Goal: Task Accomplishment & Management: Use online tool/utility

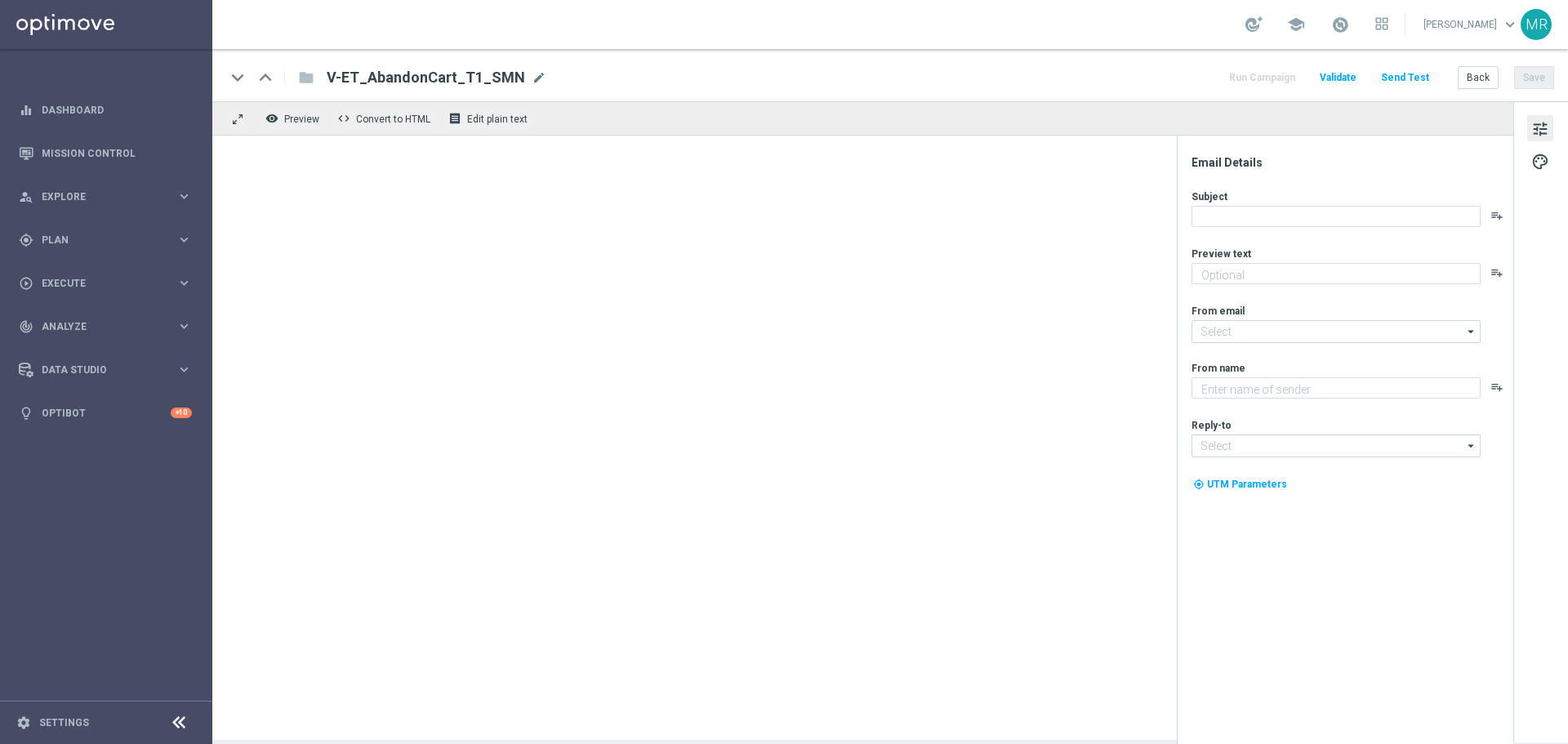
type textarea "We noticed you forgot these items in your cart."
type textarea "Staples"
type input "[EMAIL_ADDRESS][DOMAIN_NAME]"
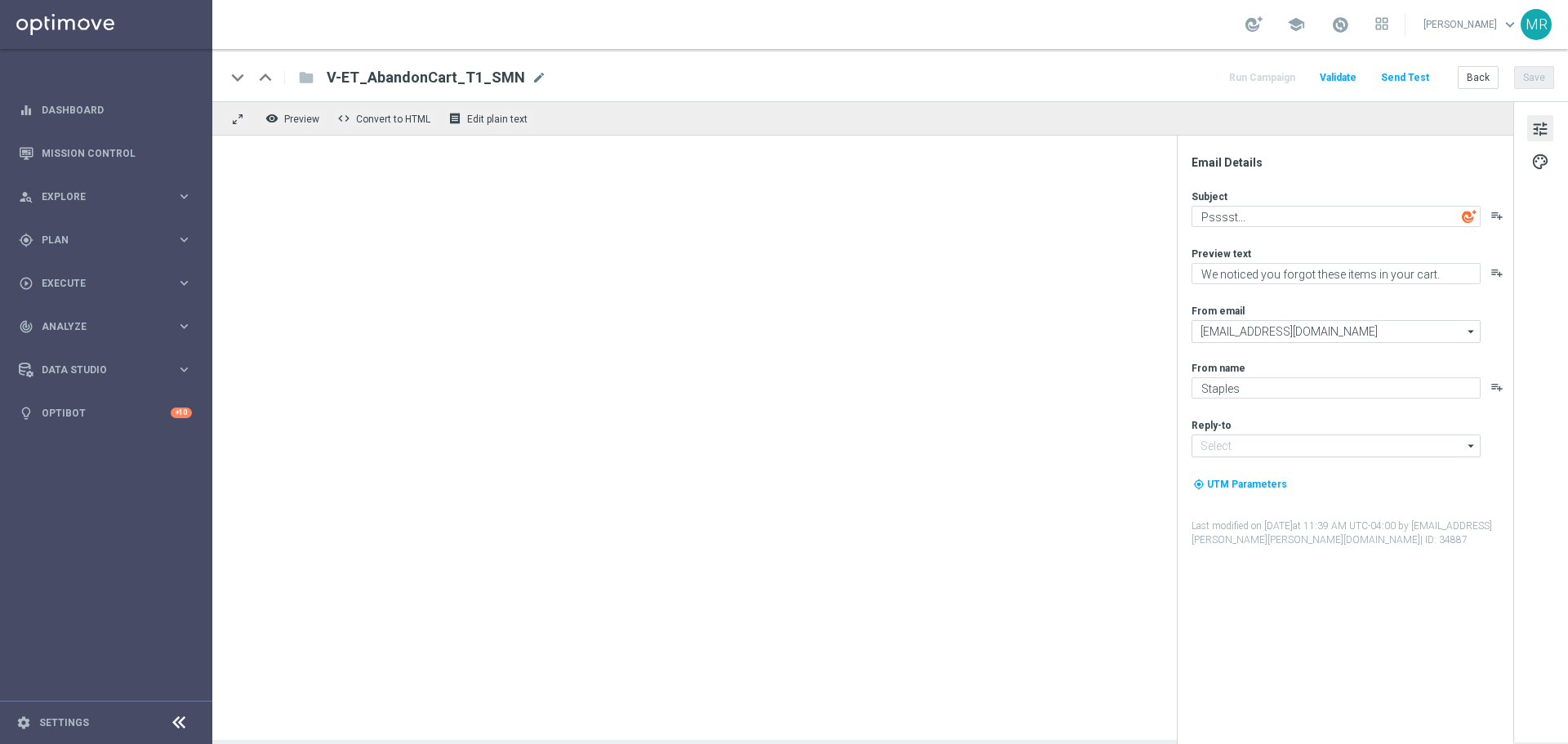
type input "[EMAIL_ADDRESS][DOMAIN_NAME]"
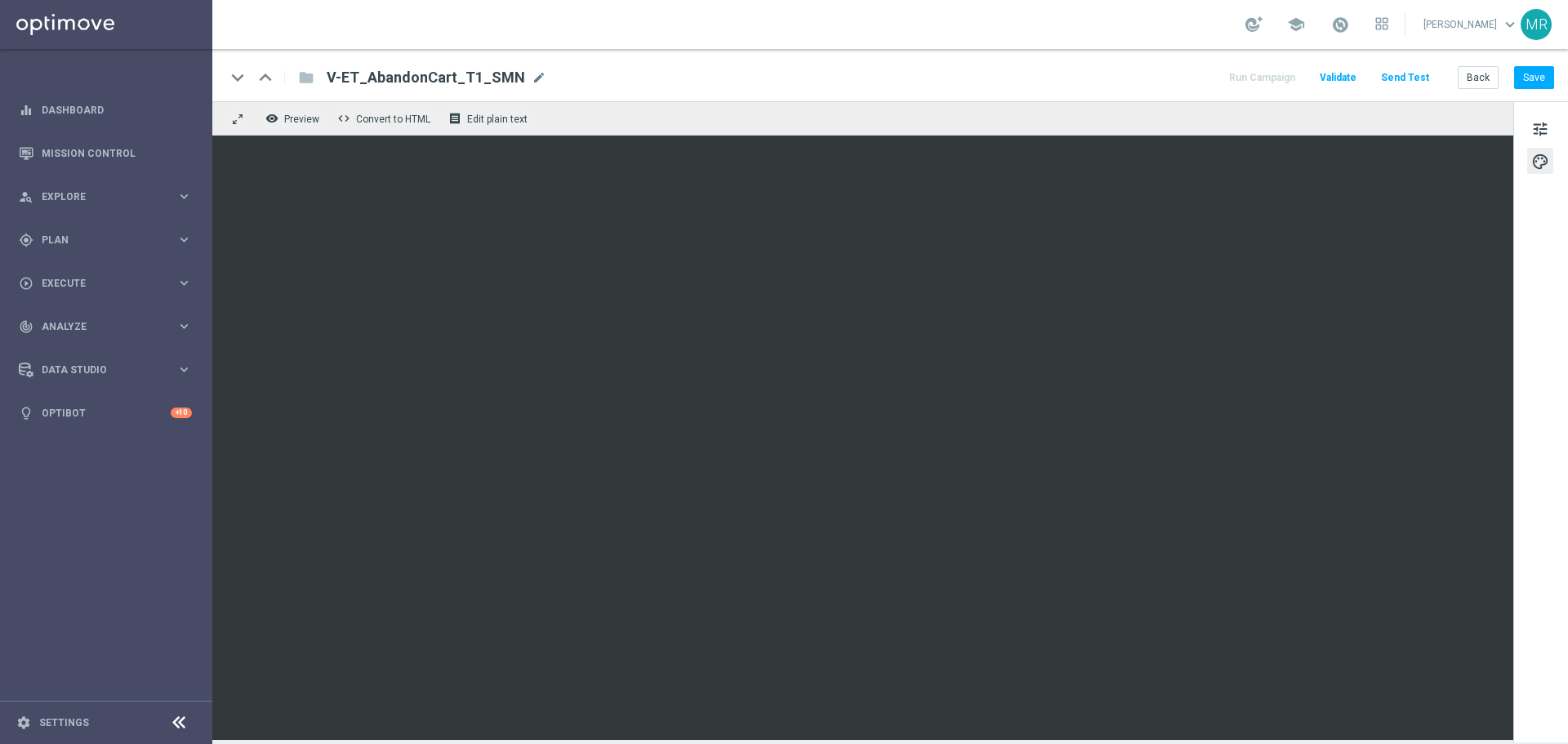
click at [1030, 64] on div "keyboard_arrow_down keyboard_arrow_up folder V-ET_AbandonCart_T1_SMN V-ET_Aband…" at bounding box center [890, 75] width 1356 height 52
drag, startPoint x: 587, startPoint y: 60, endPoint x: 325, endPoint y: 74, distance: 262.4
click at [325, 74] on div "keyboard_arrow_down keyboard_arrow_up folder V-ET_AbandonCart_T1_SMN V-ET_Aband…" at bounding box center [890, 75] width 1356 height 52
click at [341, 74] on span "V-ET_AbandonCart_T1_SMN" at bounding box center [425, 78] width 198 height 20
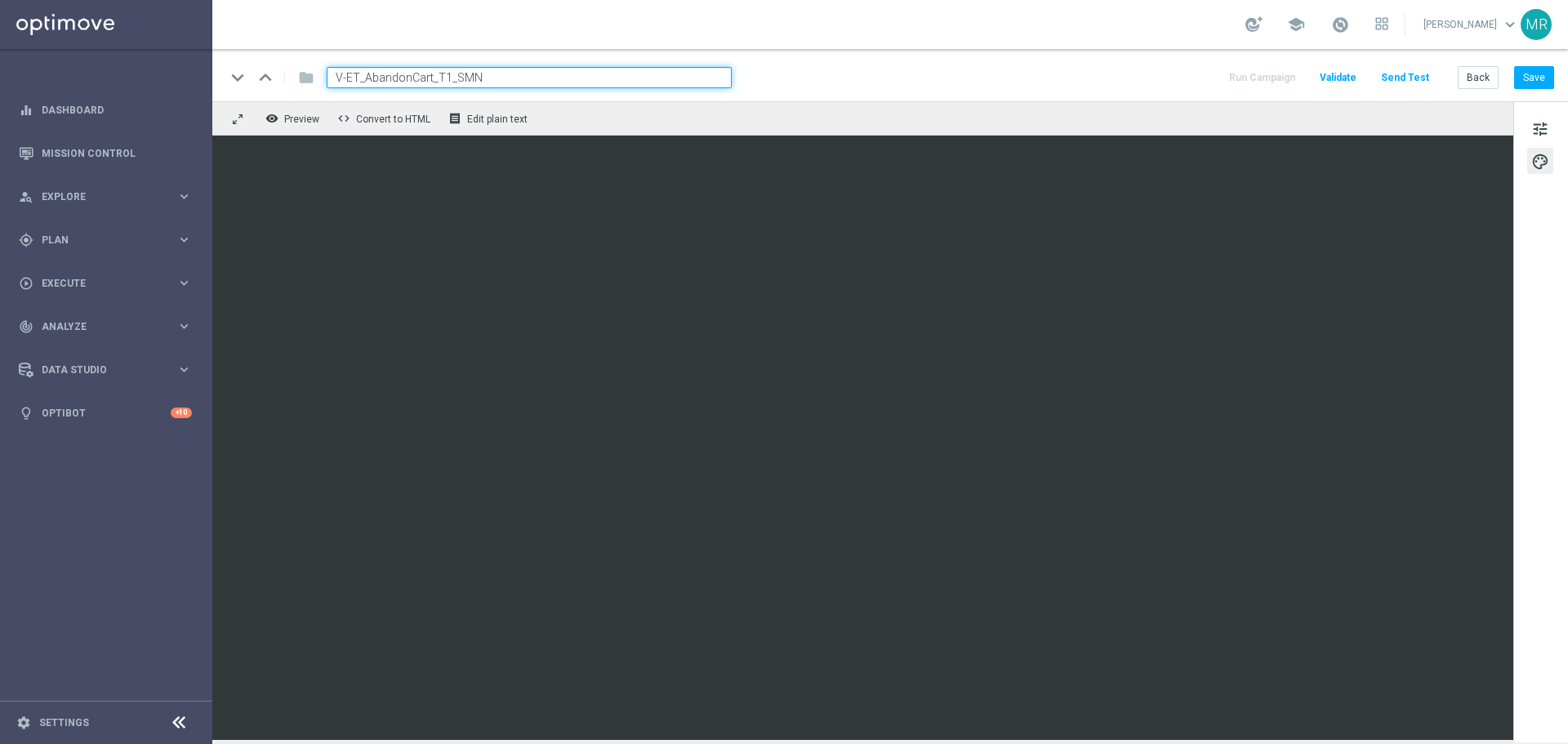
click at [496, 38] on div "school [PERSON_NAME] keyboard_arrow_down MR" at bounding box center [890, 24] width 1356 height 49
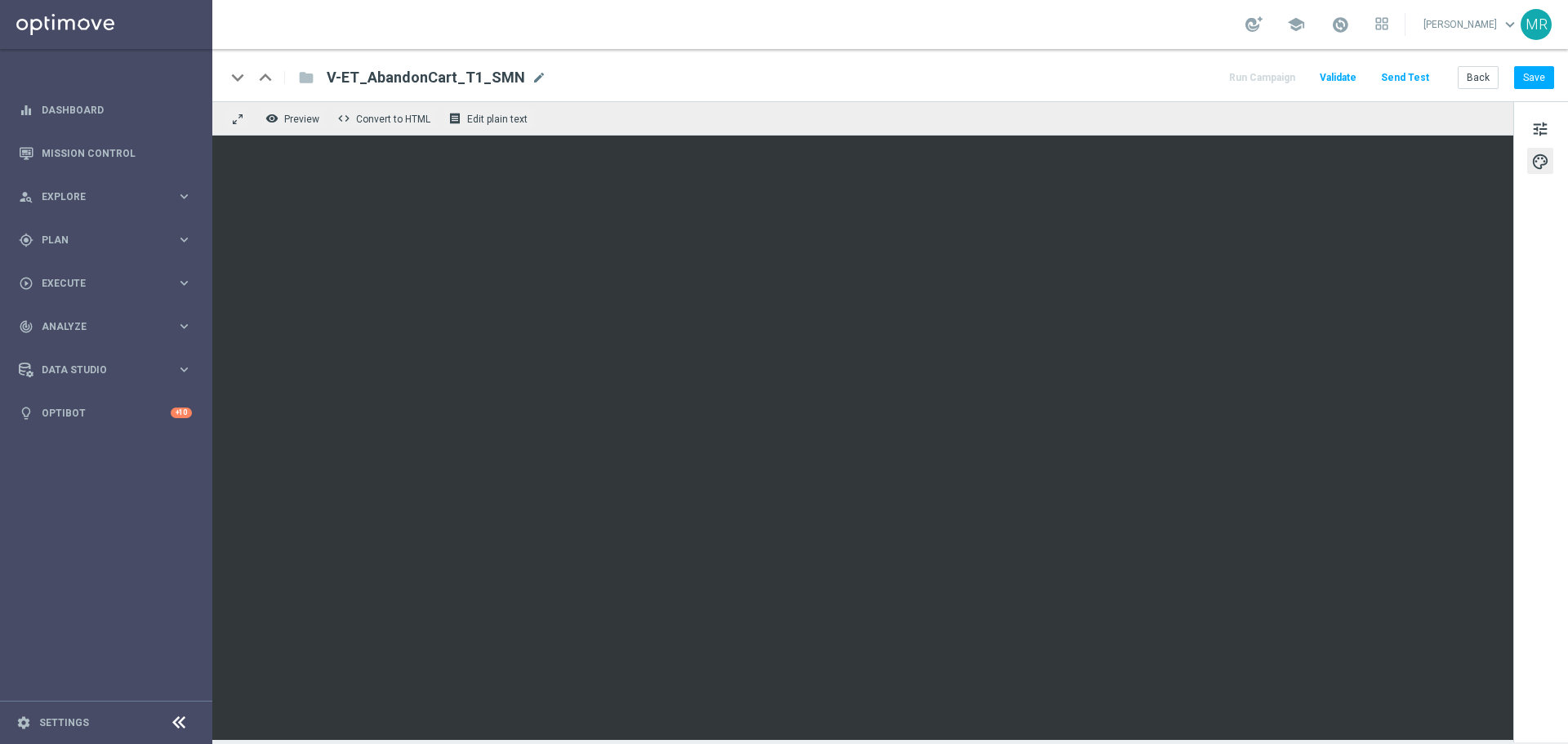
click at [862, 66] on div "keyboard_arrow_down keyboard_arrow_up folder V-ET_AbandonCart_T1_SMN V-ET_Aband…" at bounding box center [890, 75] width 1356 height 52
click at [860, 62] on div "keyboard_arrow_down keyboard_arrow_up folder V-ET_AbandonCart_T1_SMN V-ET_Aband…" at bounding box center [890, 75] width 1356 height 52
